Goal: Task Accomplishment & Management: Use online tool/utility

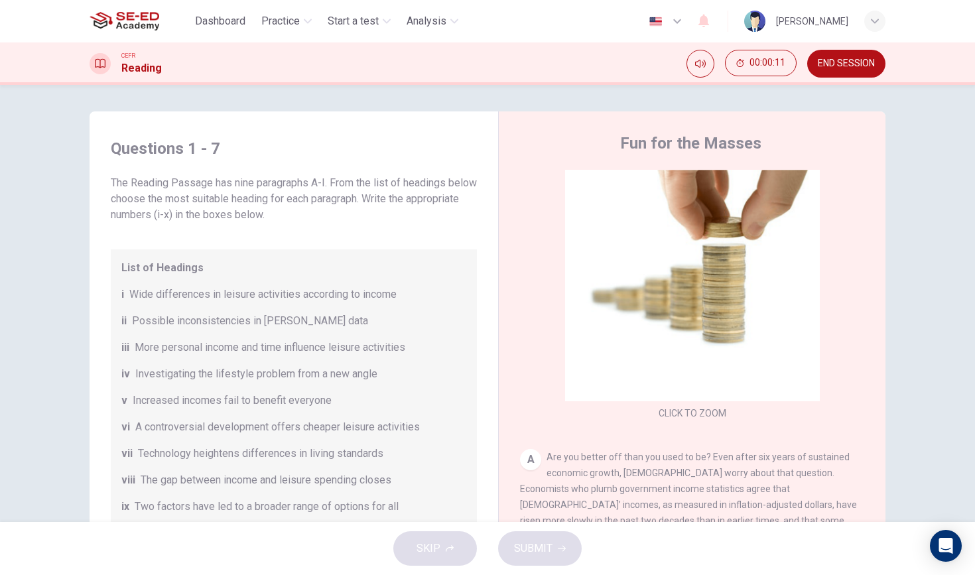
click at [144, 23] on img at bounding box center [125, 21] width 70 height 27
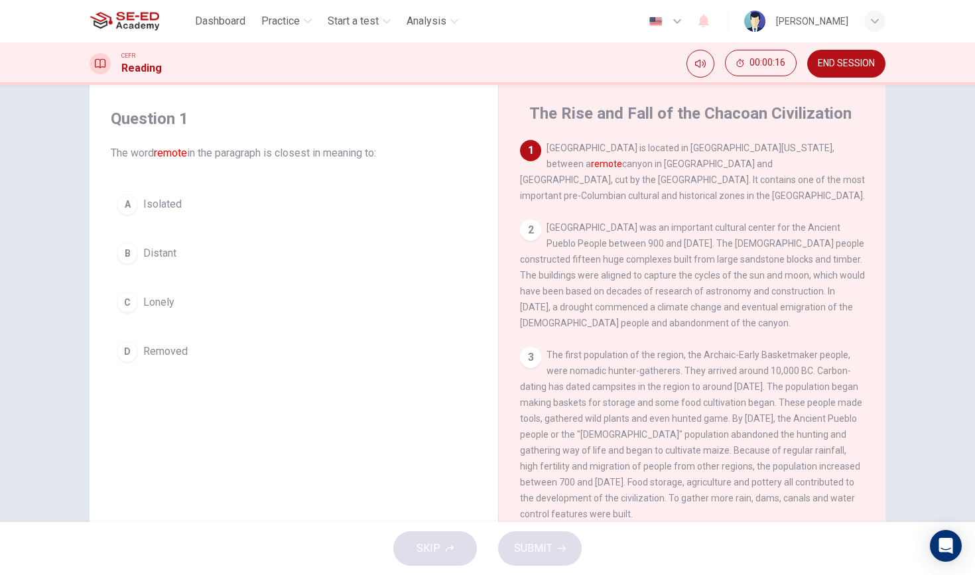
scroll to position [33, 0]
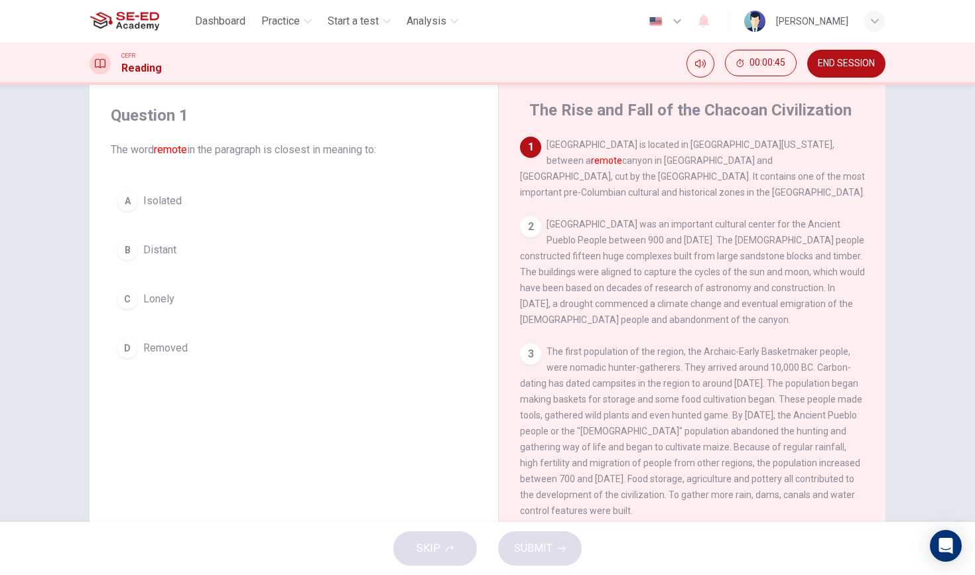
click at [132, 255] on div "B" at bounding box center [127, 249] width 21 height 21
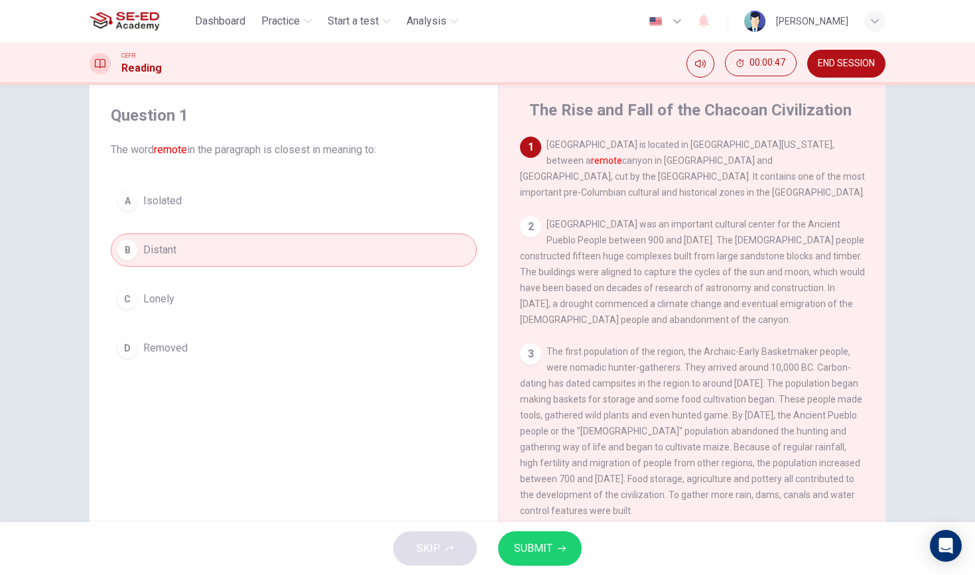
click at [554, 550] on button "SUBMIT" at bounding box center [540, 548] width 84 height 34
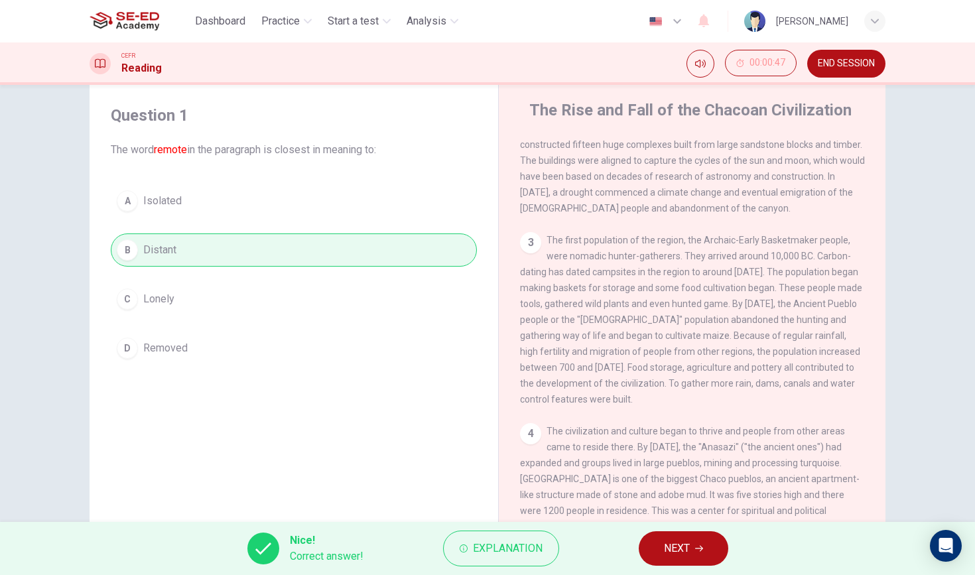
scroll to position [116, 0]
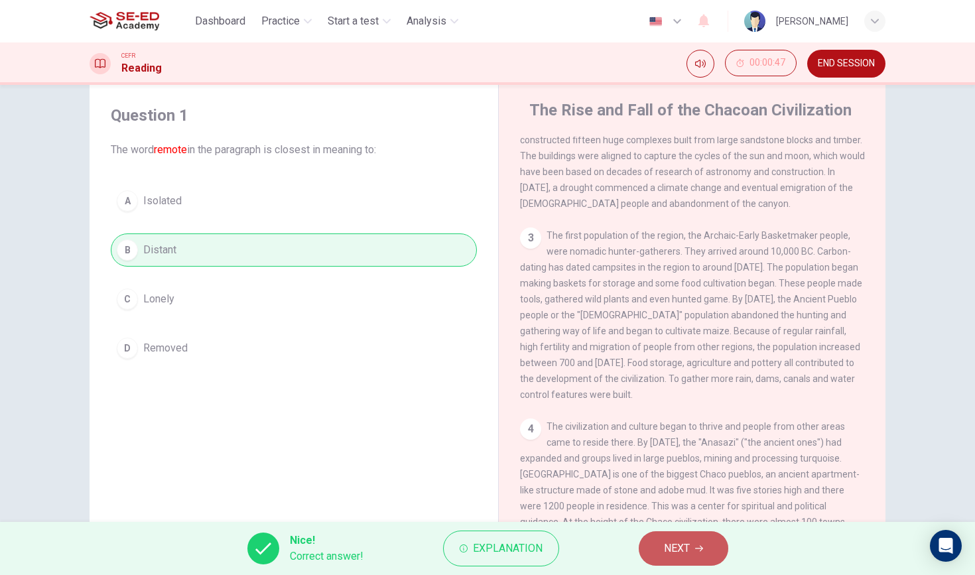
click at [688, 534] on button "NEXT" at bounding box center [684, 548] width 90 height 34
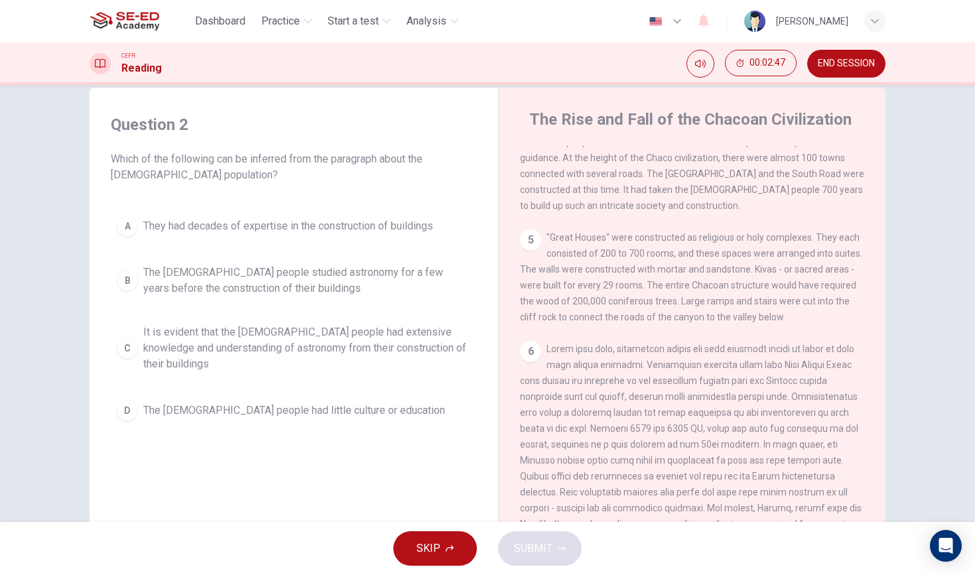
scroll to position [489, 0]
click at [375, 340] on span "It is evident that the [DEMOGRAPHIC_DATA] people had extensive knowledge and un…" at bounding box center [307, 348] width 328 height 48
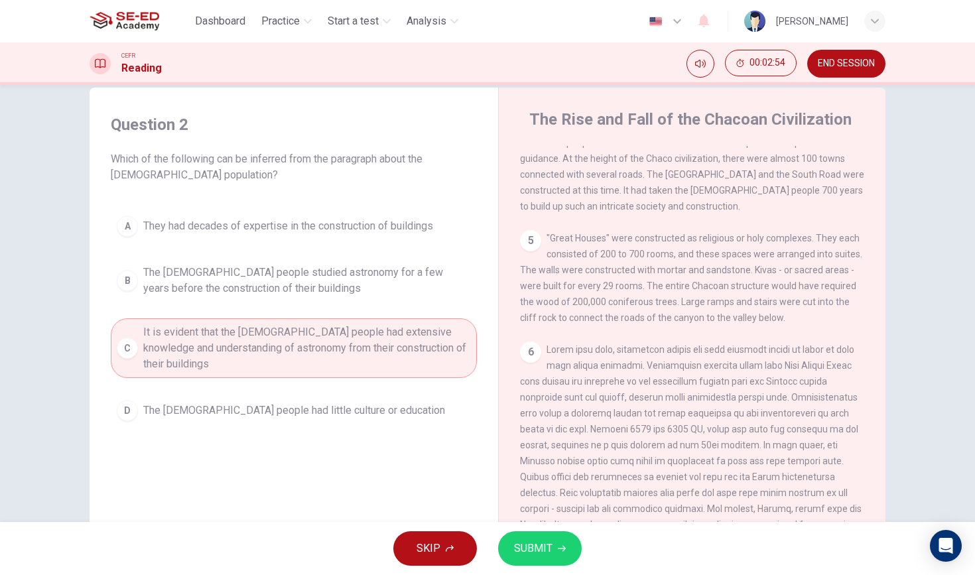
click at [450, 541] on button "SKIP" at bounding box center [435, 548] width 84 height 34
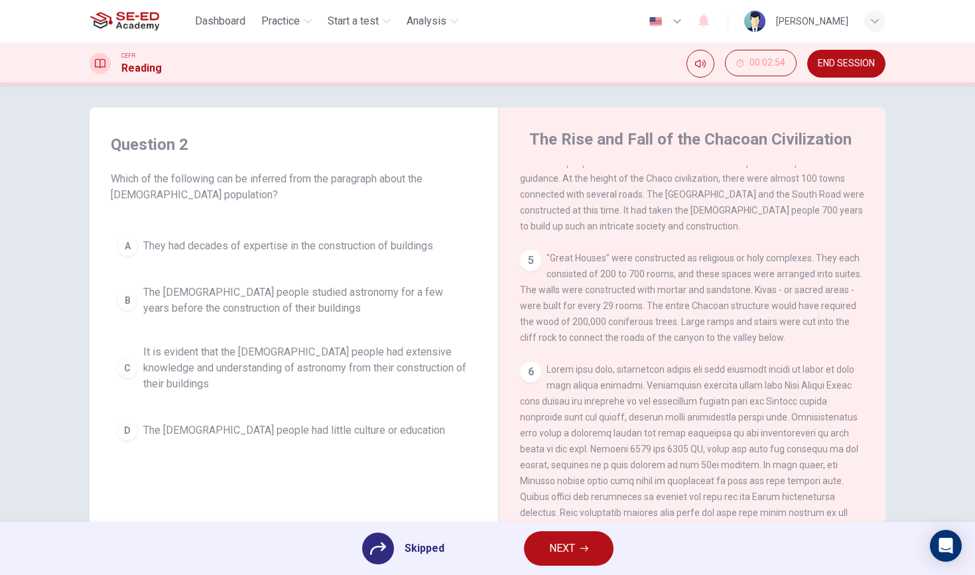
scroll to position [0, 0]
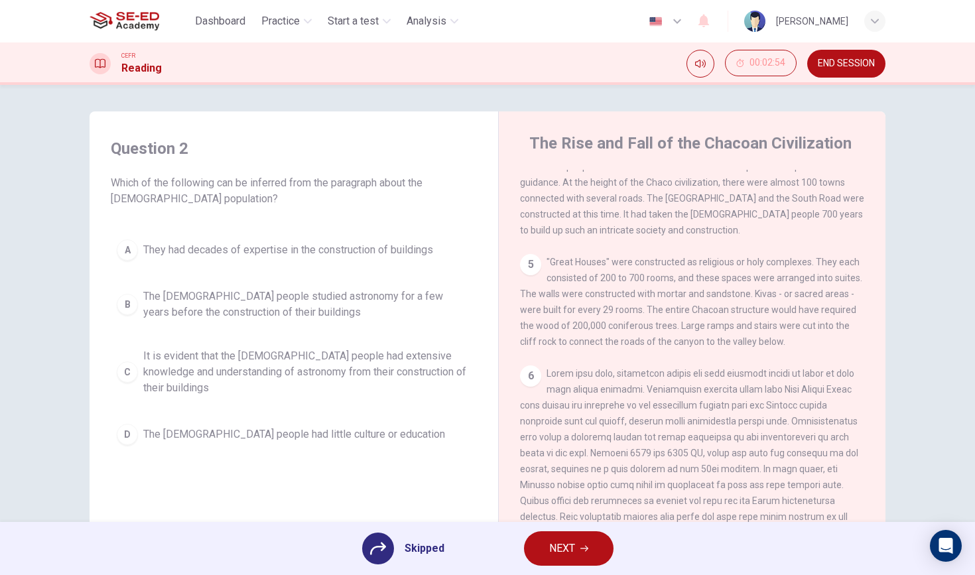
click at [865, 64] on span "END SESSION" at bounding box center [846, 63] width 57 height 11
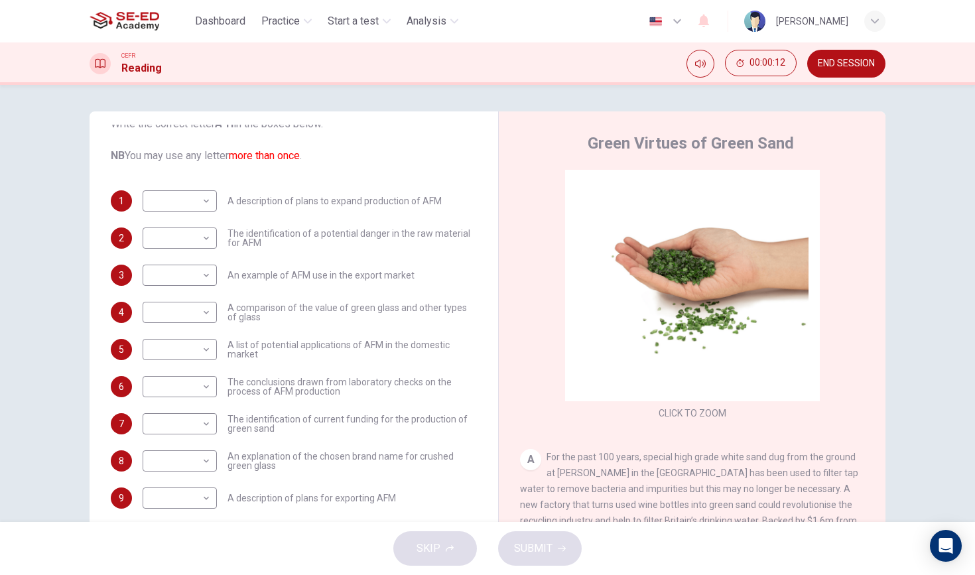
scroll to position [107, 0]
click at [200, 198] on body "This site uses cookies, as explained in our Privacy Policy . If you agree to th…" at bounding box center [487, 287] width 975 height 575
click at [296, 240] on div at bounding box center [487, 287] width 975 height 575
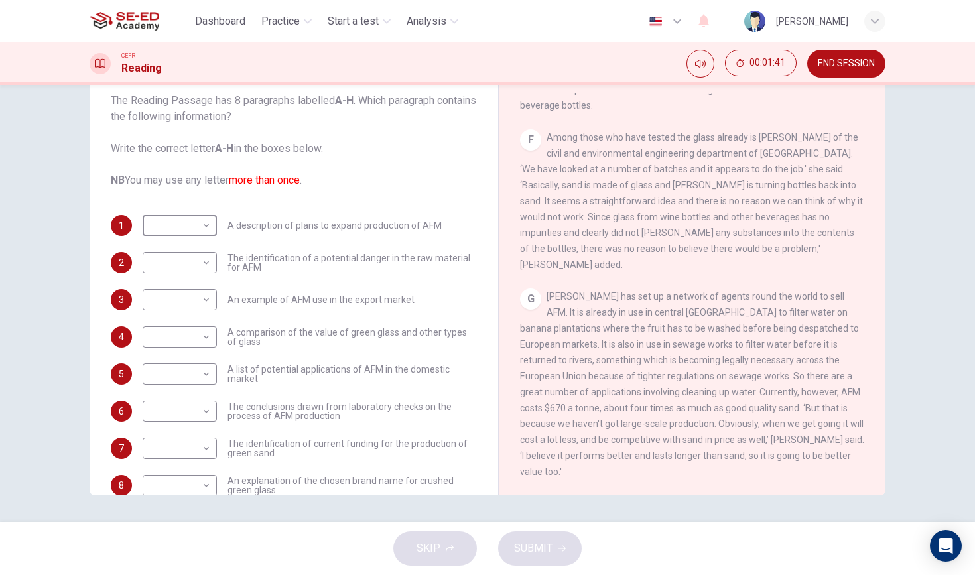
scroll to position [77, 0]
click at [847, 64] on span "END SESSION" at bounding box center [846, 63] width 57 height 11
